Goal: Task Accomplishment & Management: Use online tool/utility

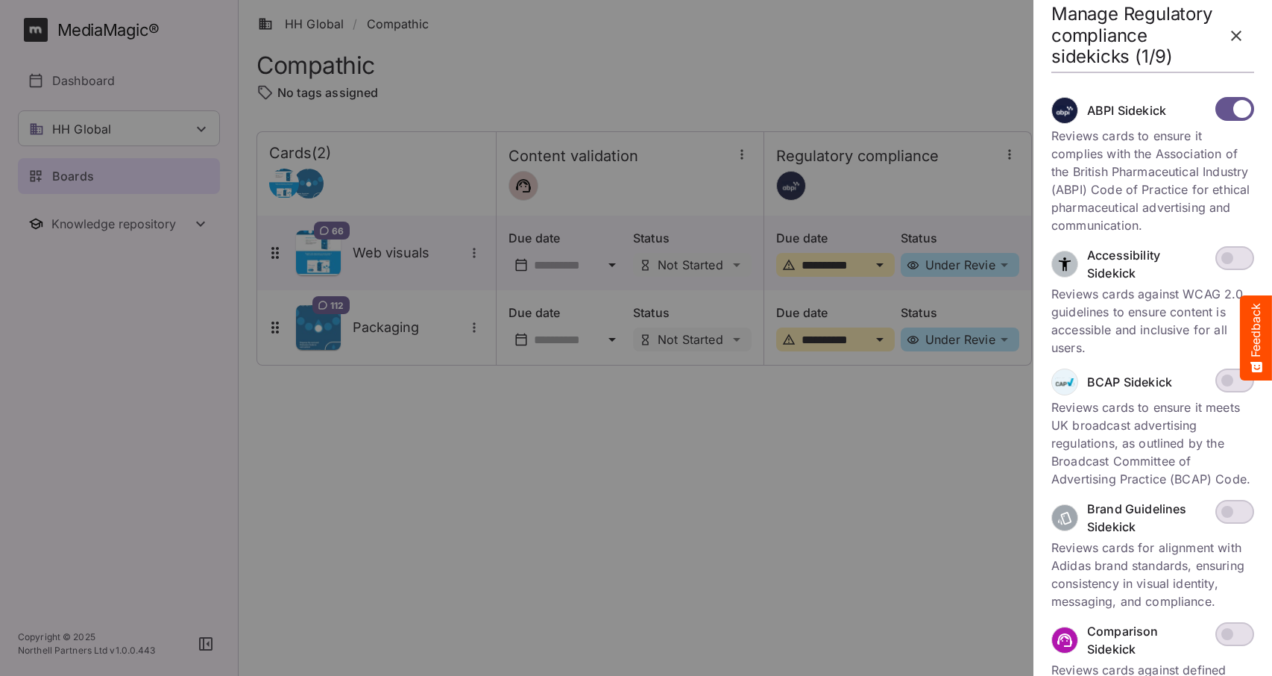
scroll to position [418, 0]
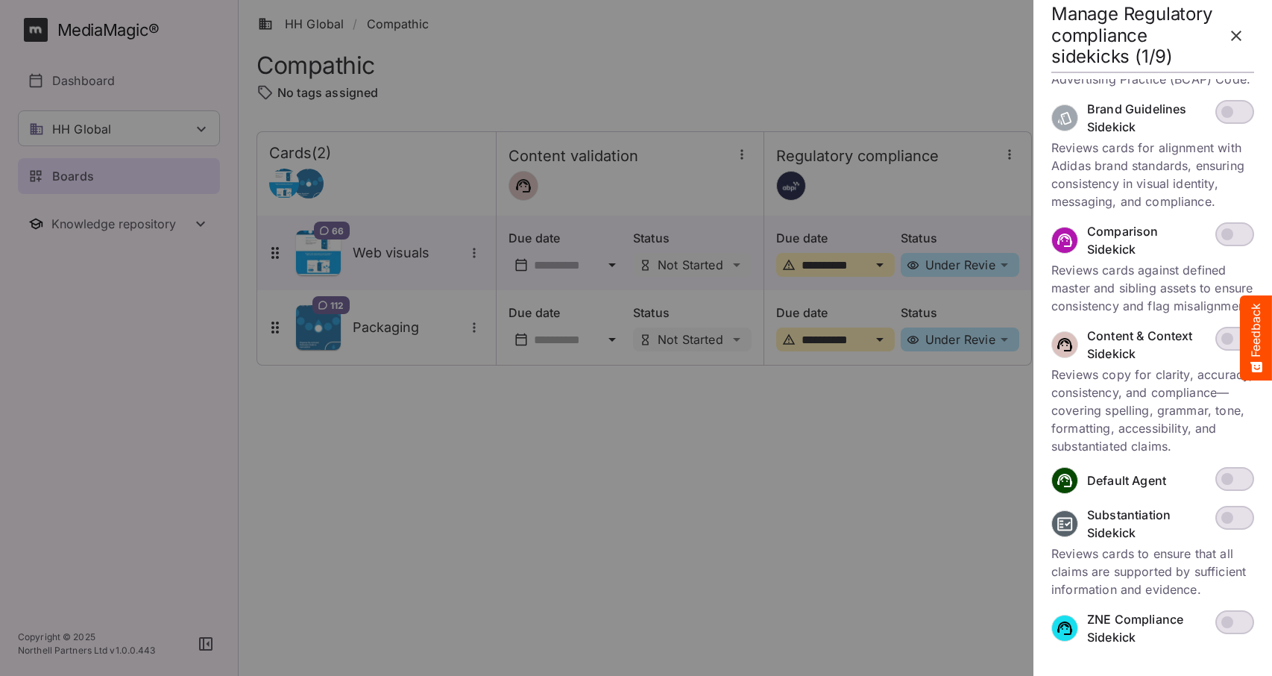
click at [1237, 37] on icon "button" at bounding box center [1236, 36] width 10 height 10
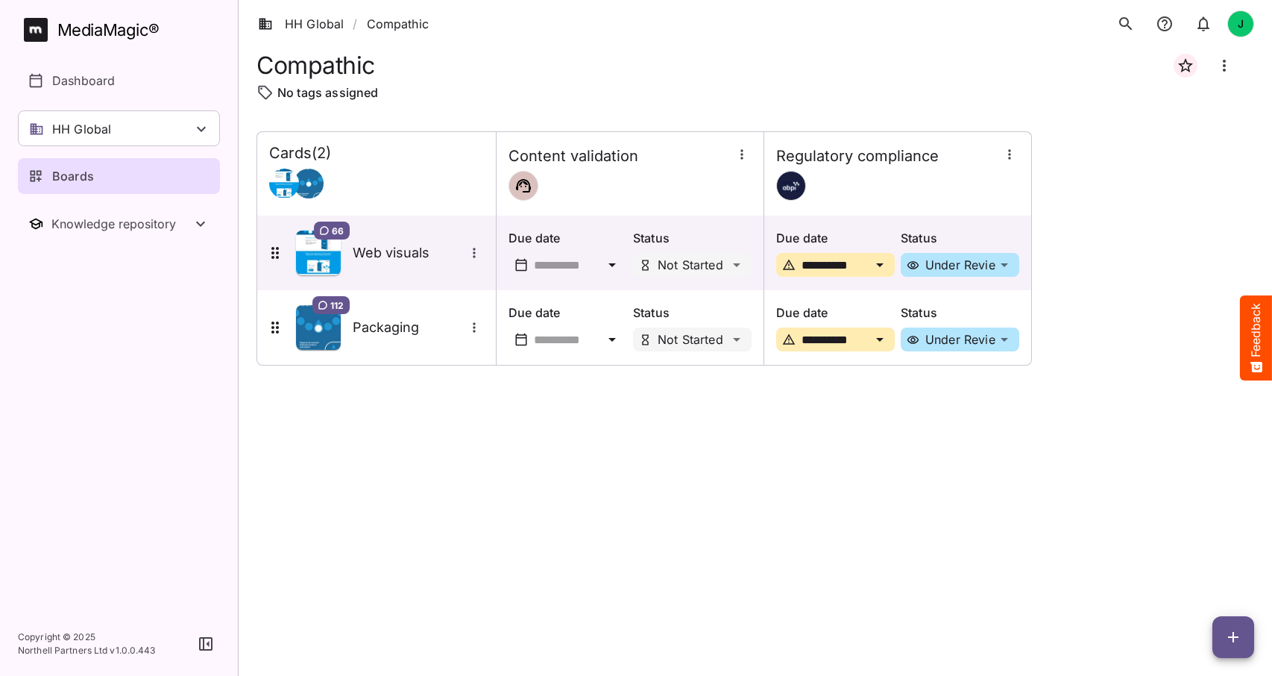
click at [79, 174] on p "Boards" at bounding box center [73, 176] width 42 height 18
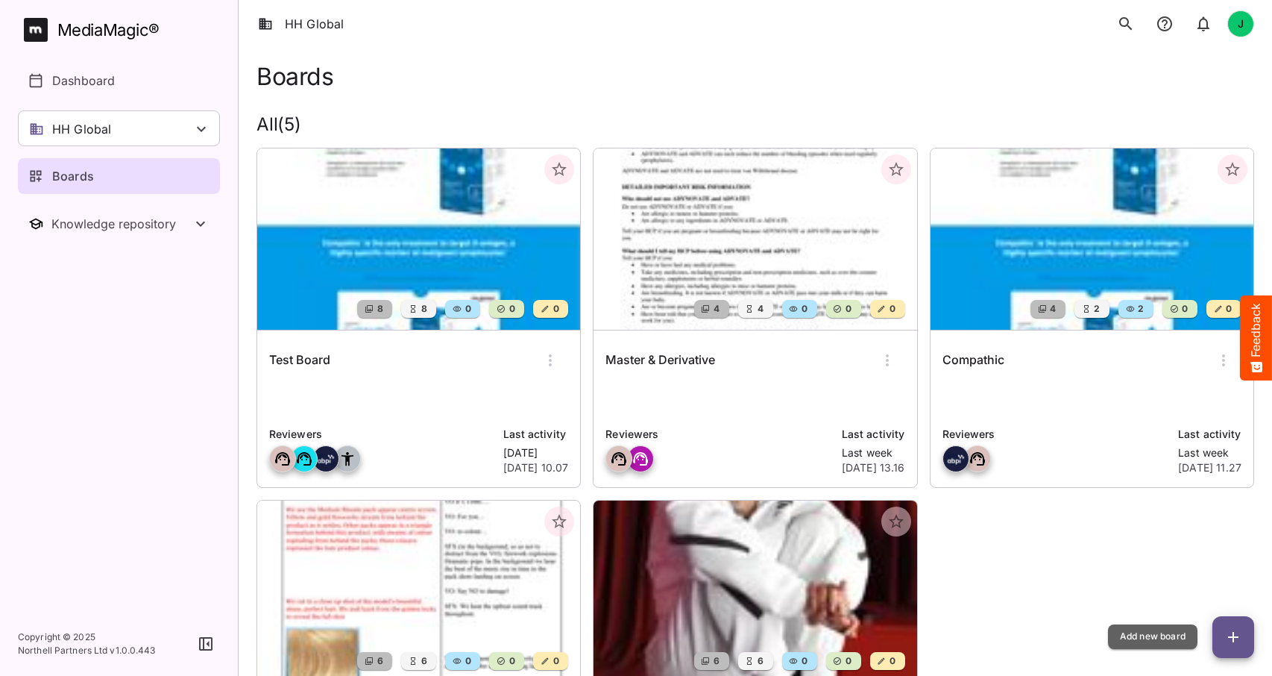
click at [1227, 632] on icon "button" at bounding box center [1233, 637] width 18 height 18
click at [377, 267] on img at bounding box center [418, 238] width 323 height 181
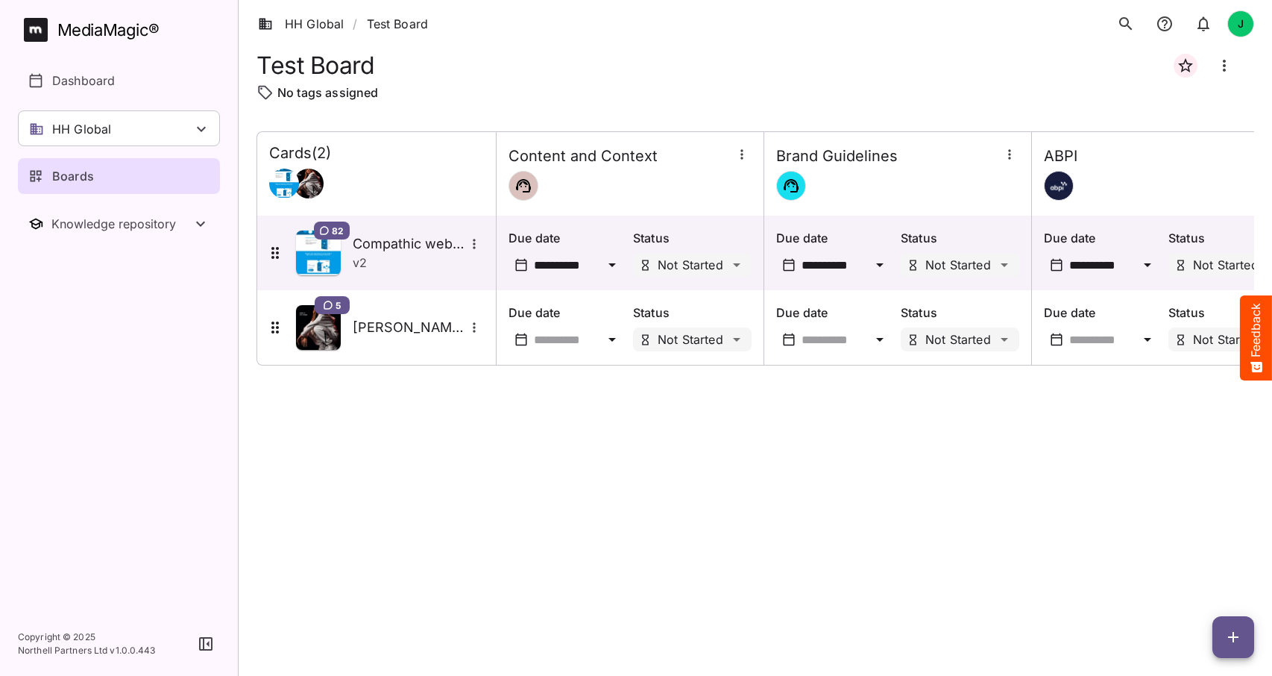
click at [1234, 635] on icon "button" at bounding box center [1233, 637] width 18 height 18
click at [1200, 543] on p "Add new card" at bounding box center [1196, 541] width 81 height 18
click at [1234, 634] on icon "button" at bounding box center [1233, 637] width 18 height 18
click at [1168, 539] on p "Add new card" at bounding box center [1196, 541] width 81 height 18
